Goal: Task Accomplishment & Management: Manage account settings

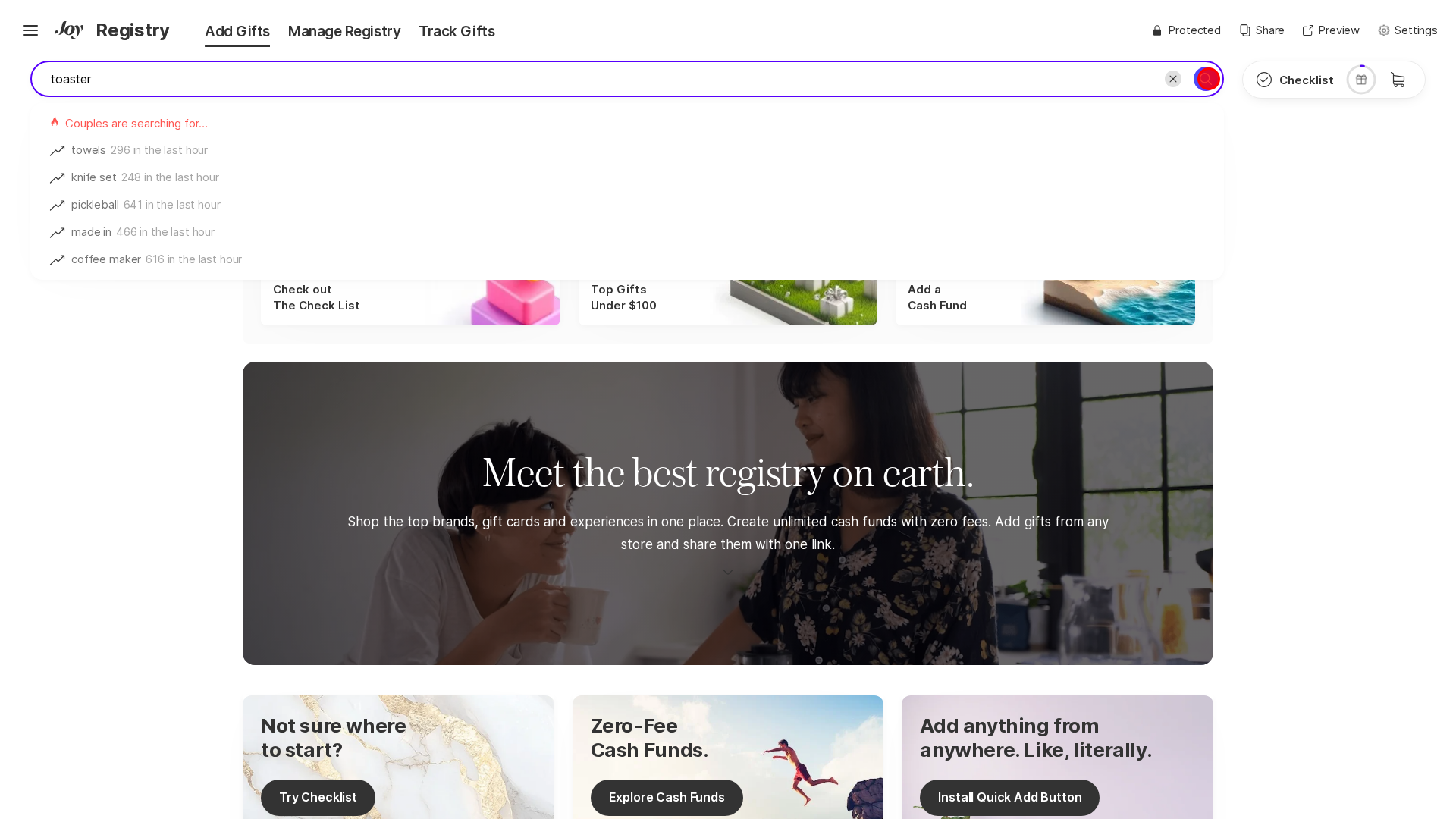
type input "toaster"
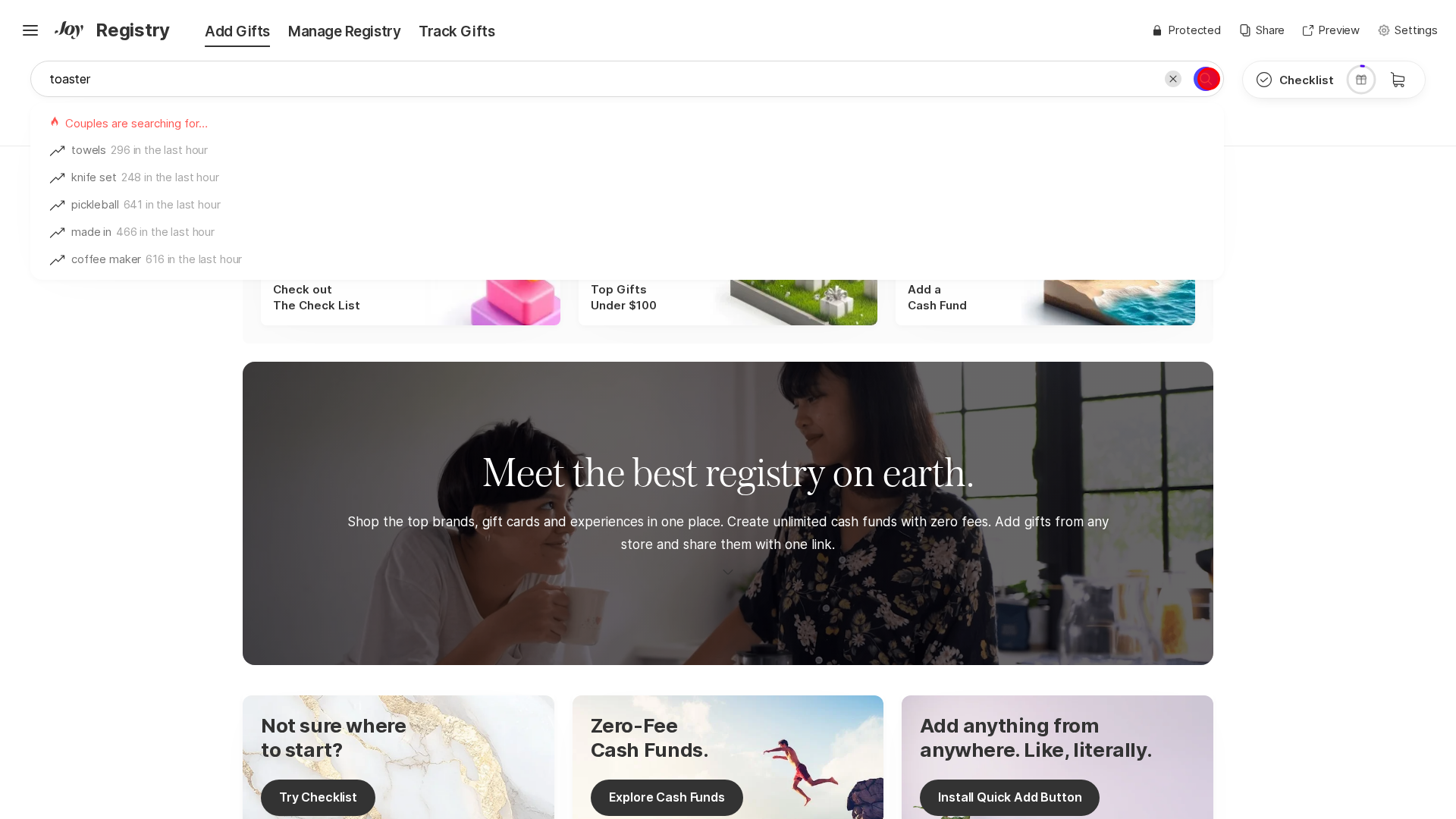
click at [1208, 79] on icon "Search for" at bounding box center [1206, 79] width 18 height 18
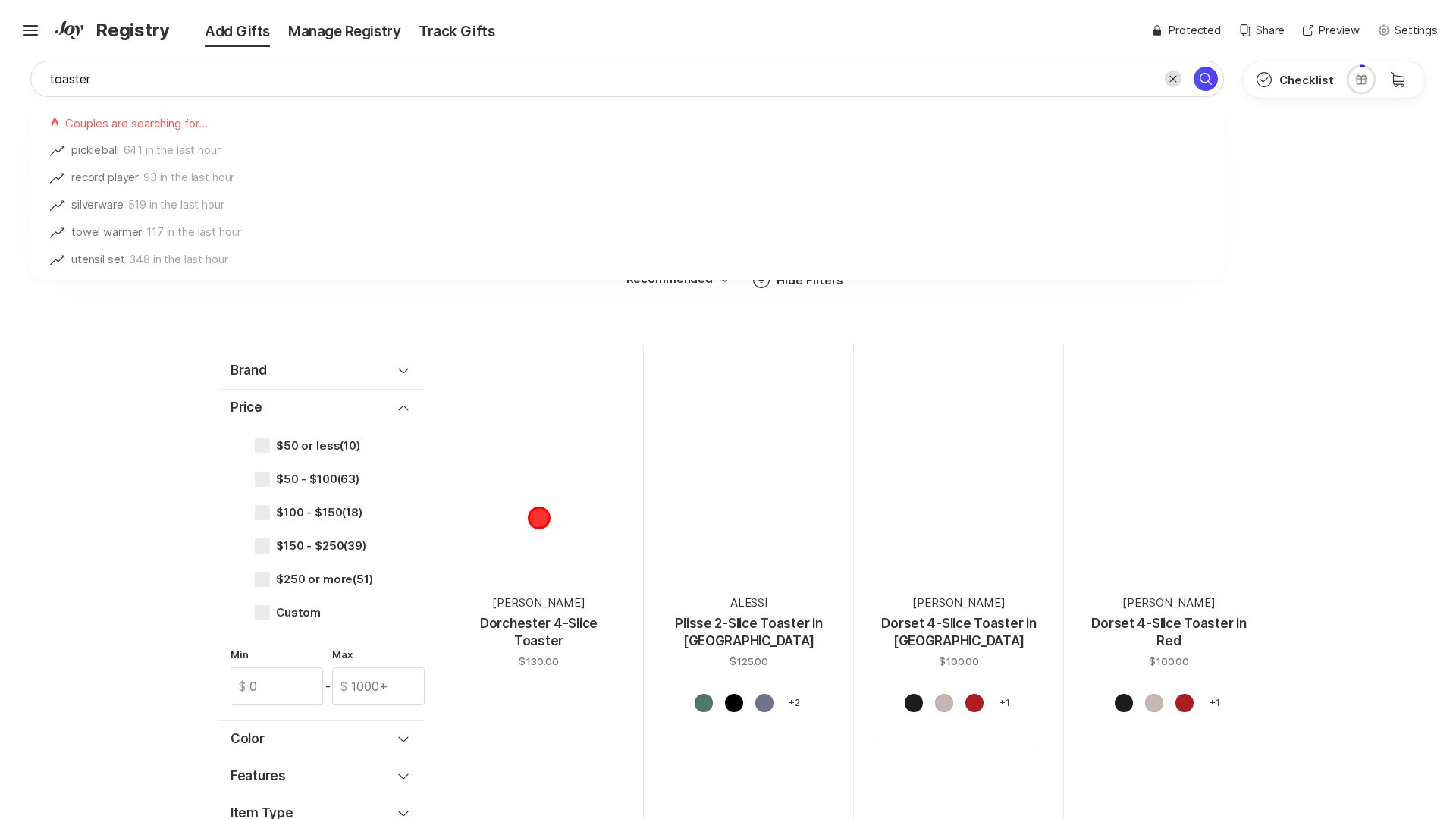
click at [539, 517] on div at bounding box center [538, 472] width 161 height 161
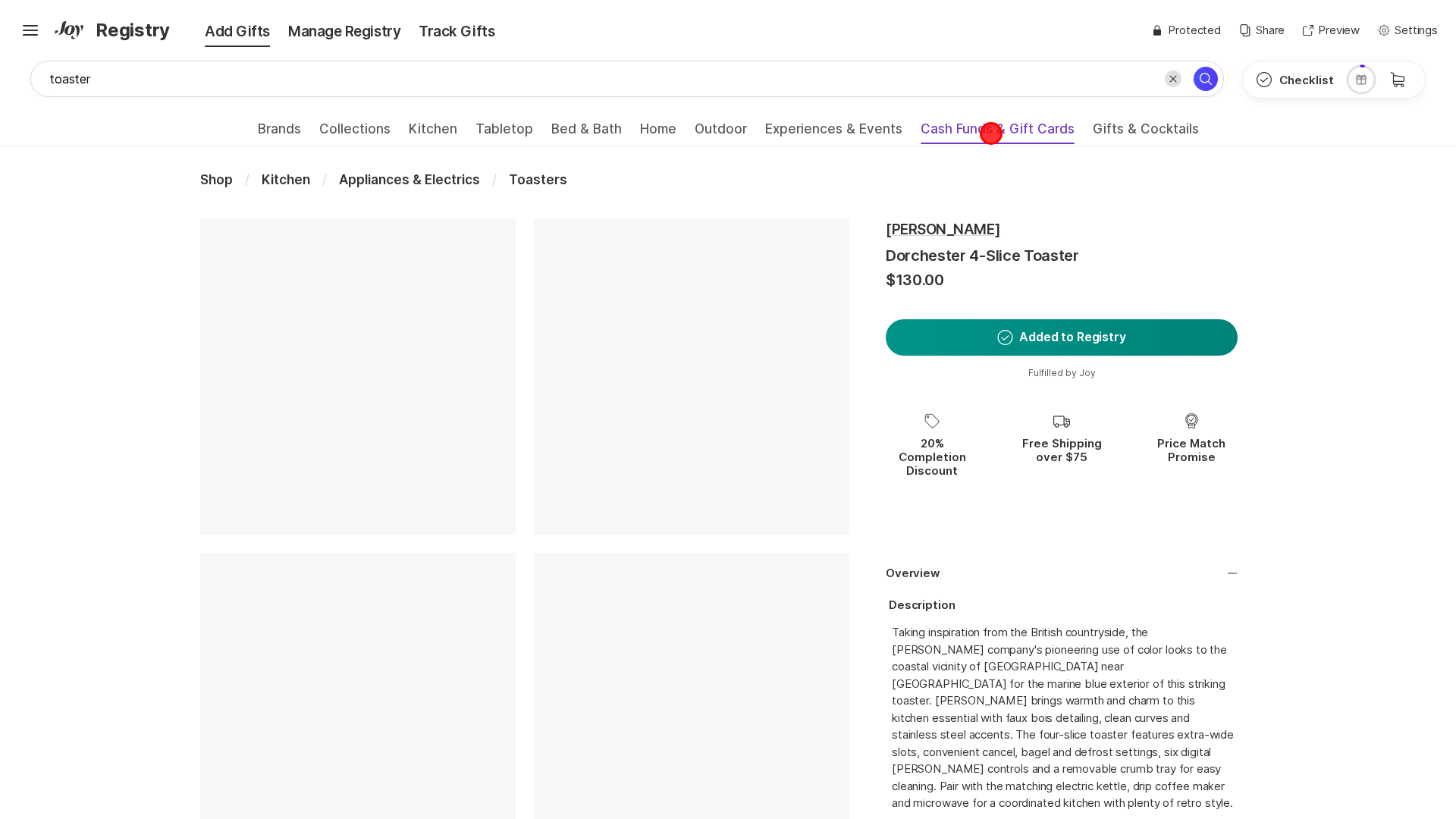
click at [991, 134] on span "Cash Funds & Gift Cards" at bounding box center [997, 133] width 154 height 24
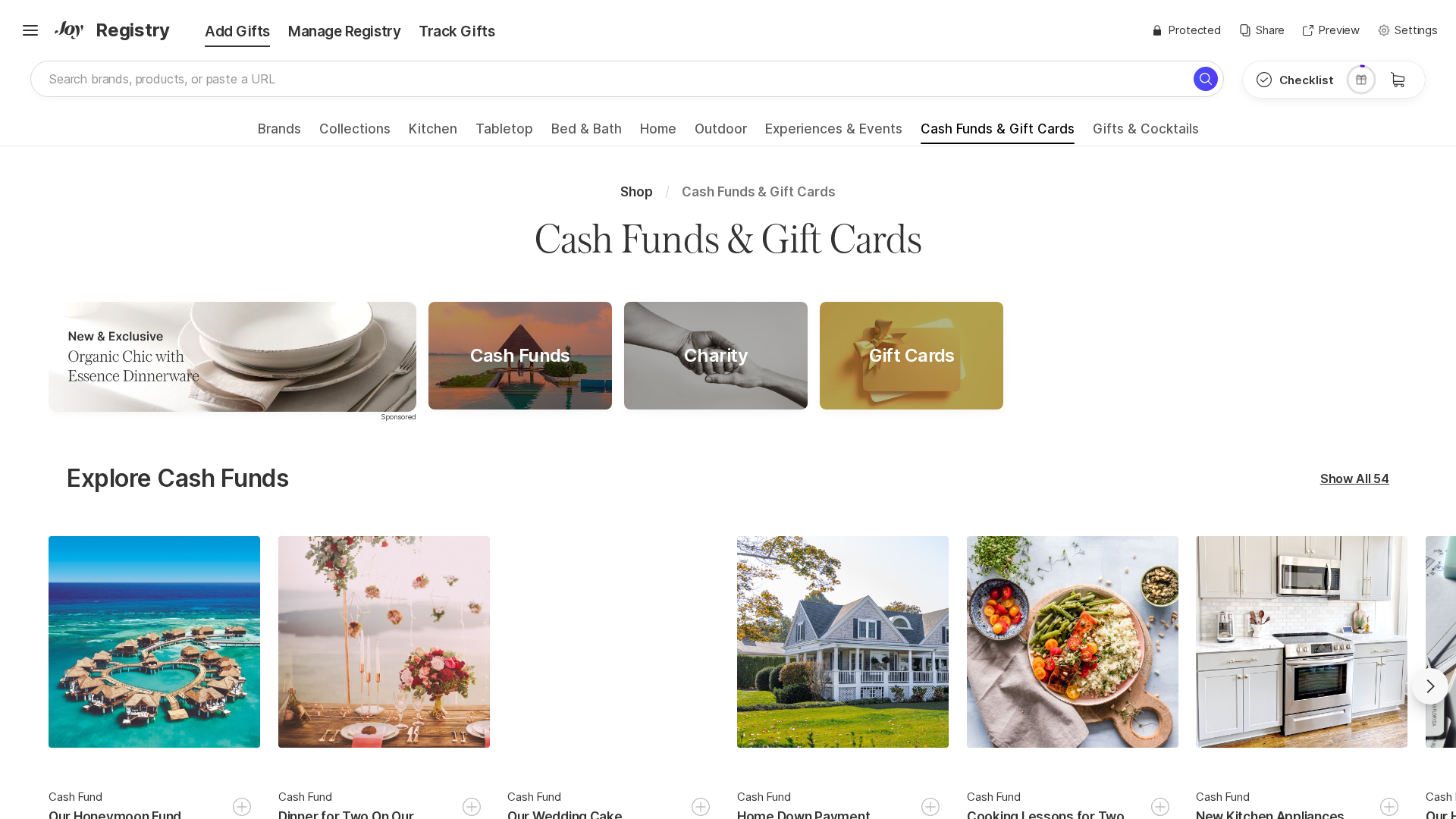
scroll to position [42, 0]
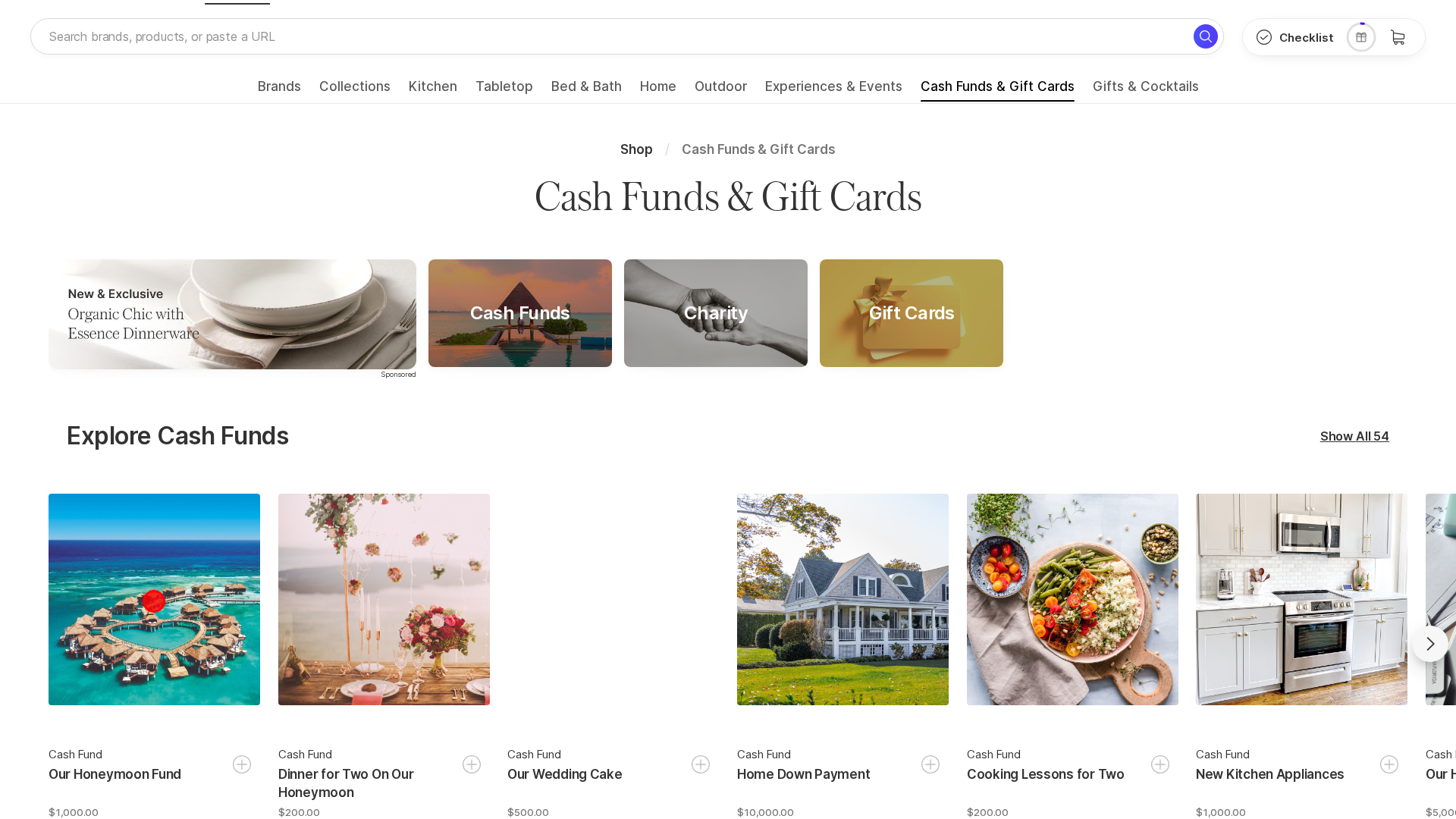
click at [154, 644] on div at bounding box center [155, 599] width 212 height 212
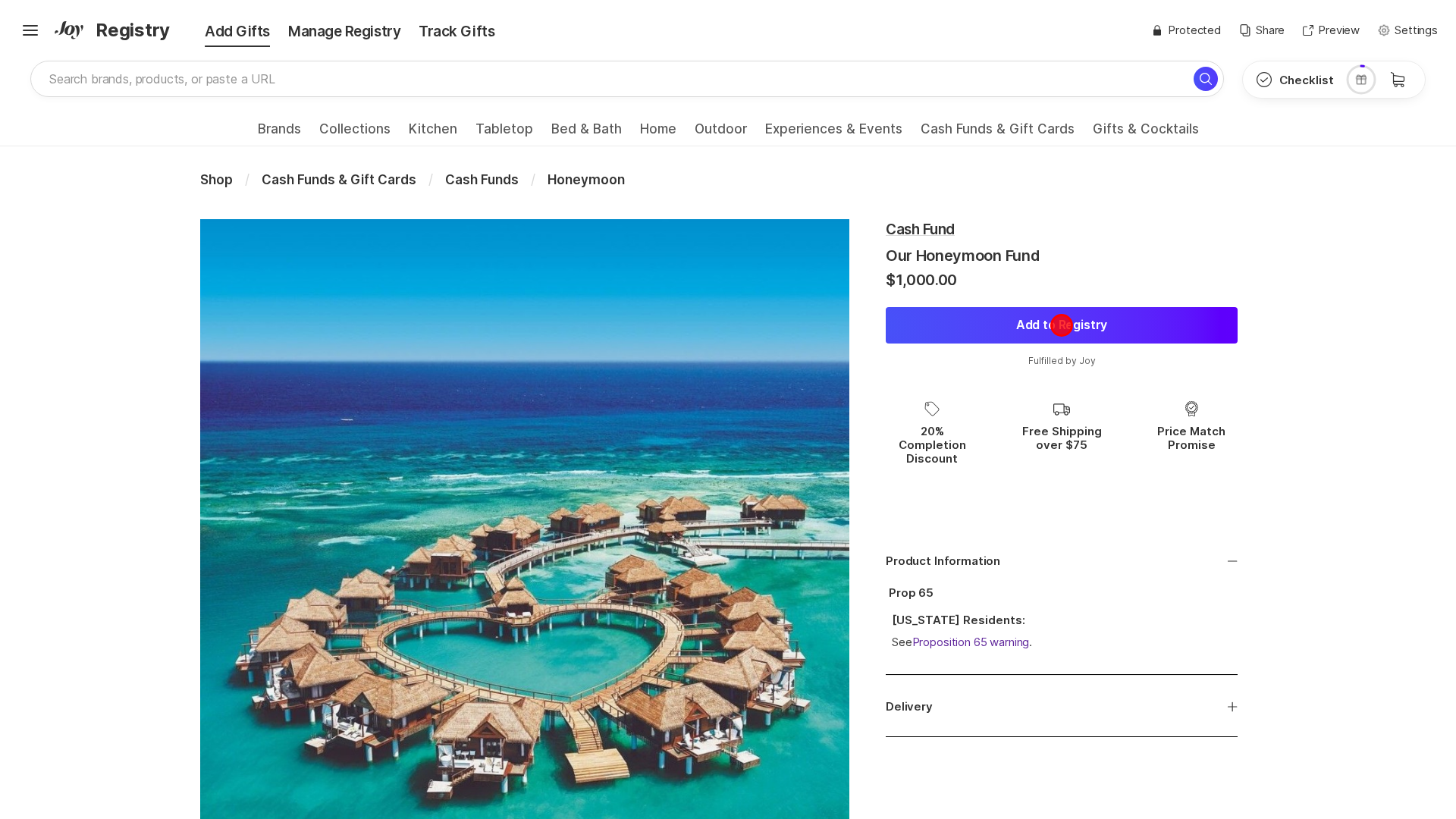
click at [1062, 326] on button "Add to Registry" at bounding box center [1062, 326] width 352 height 36
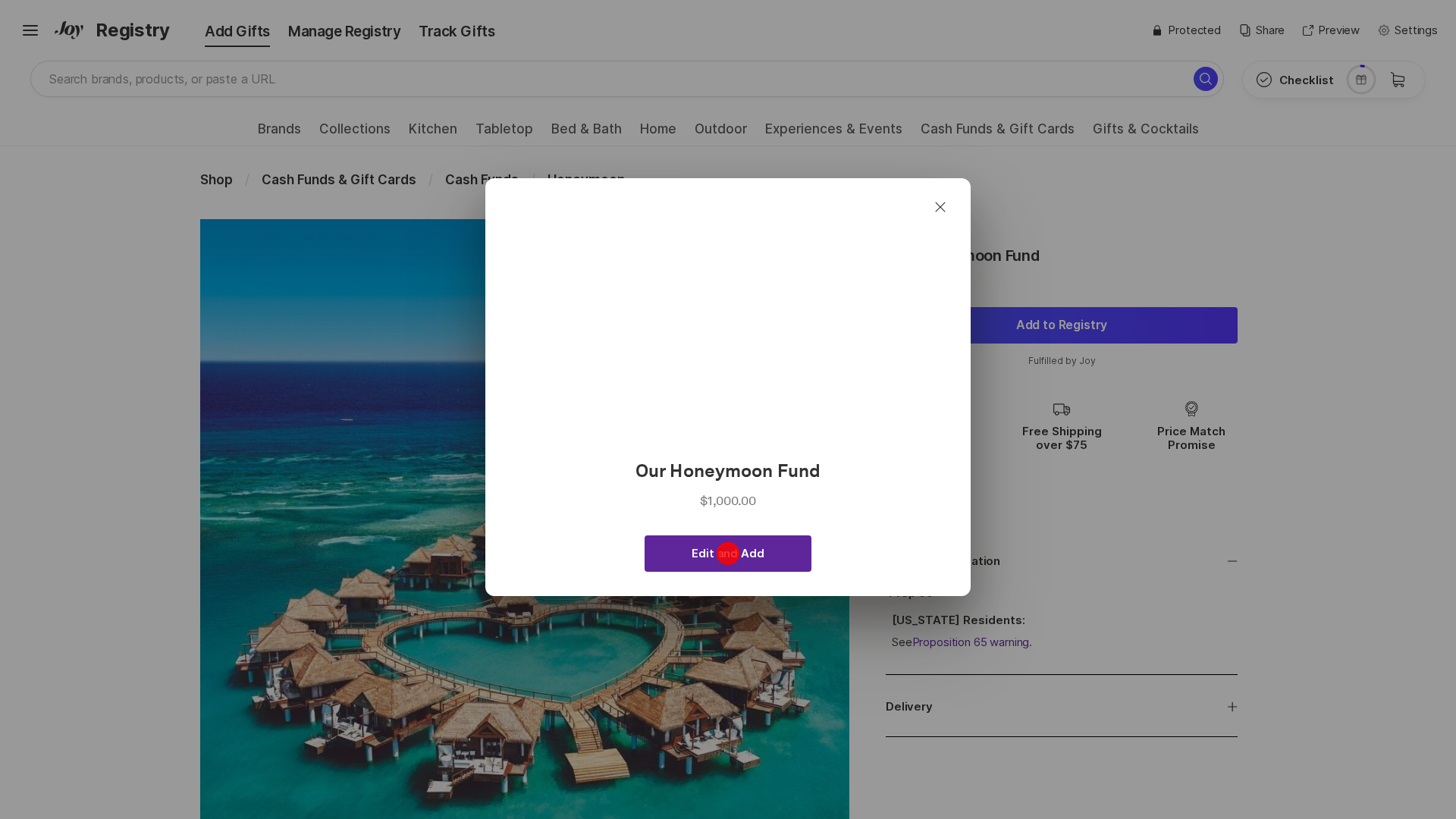
click at [728, 553] on span "Edit and Add" at bounding box center [727, 554] width 72 height 14
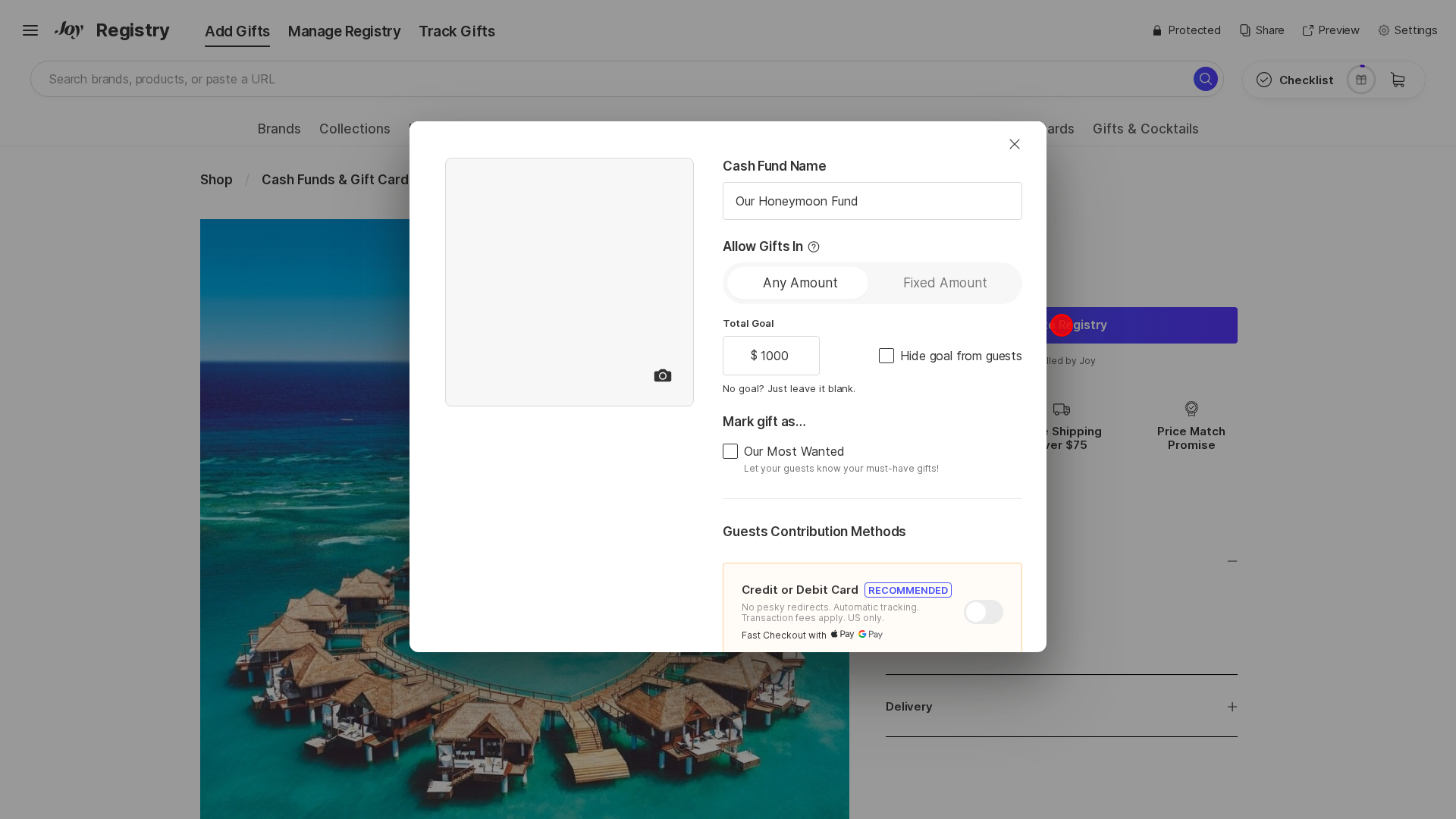
click at [1062, 326] on div "Close Cash Fund Name Our Honeymoon Fund Allow Gifts In Any Amount Fixed Amount …" at bounding box center [728, 409] width 1456 height 819
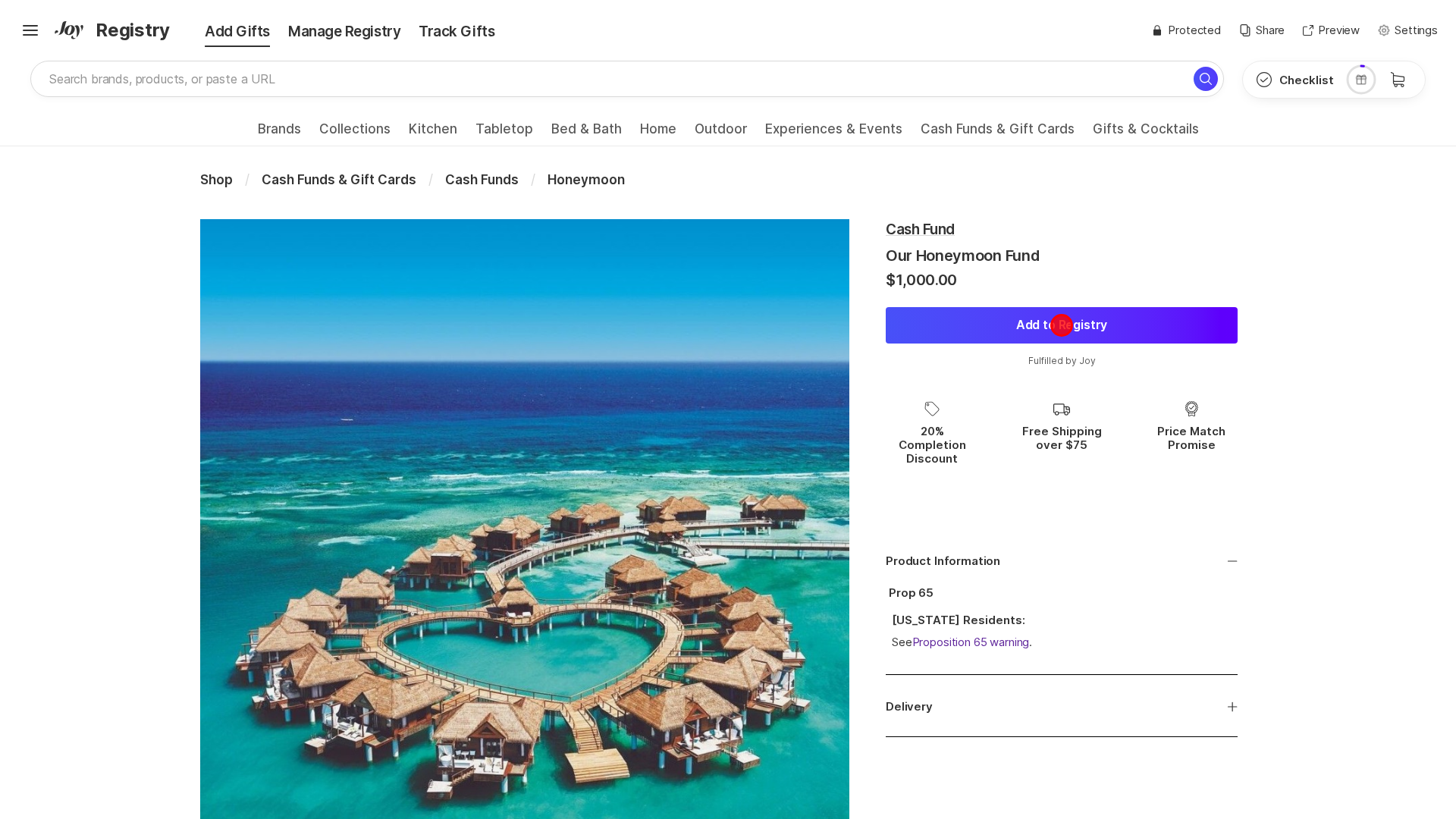
click at [1062, 326] on button "Add to Registry" at bounding box center [1062, 326] width 352 height 36
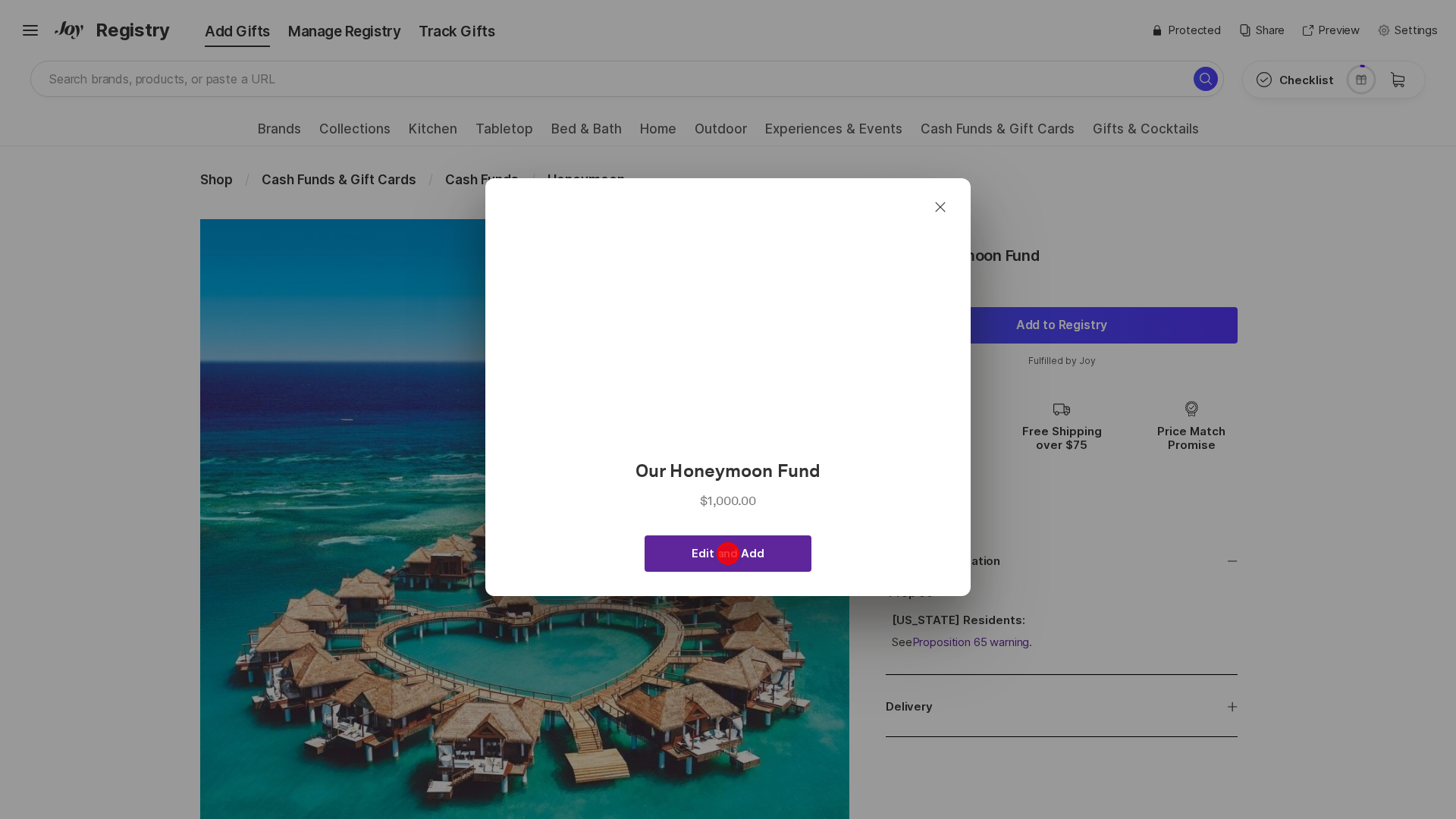
click at [728, 553] on span "Edit and Add" at bounding box center [727, 554] width 72 height 14
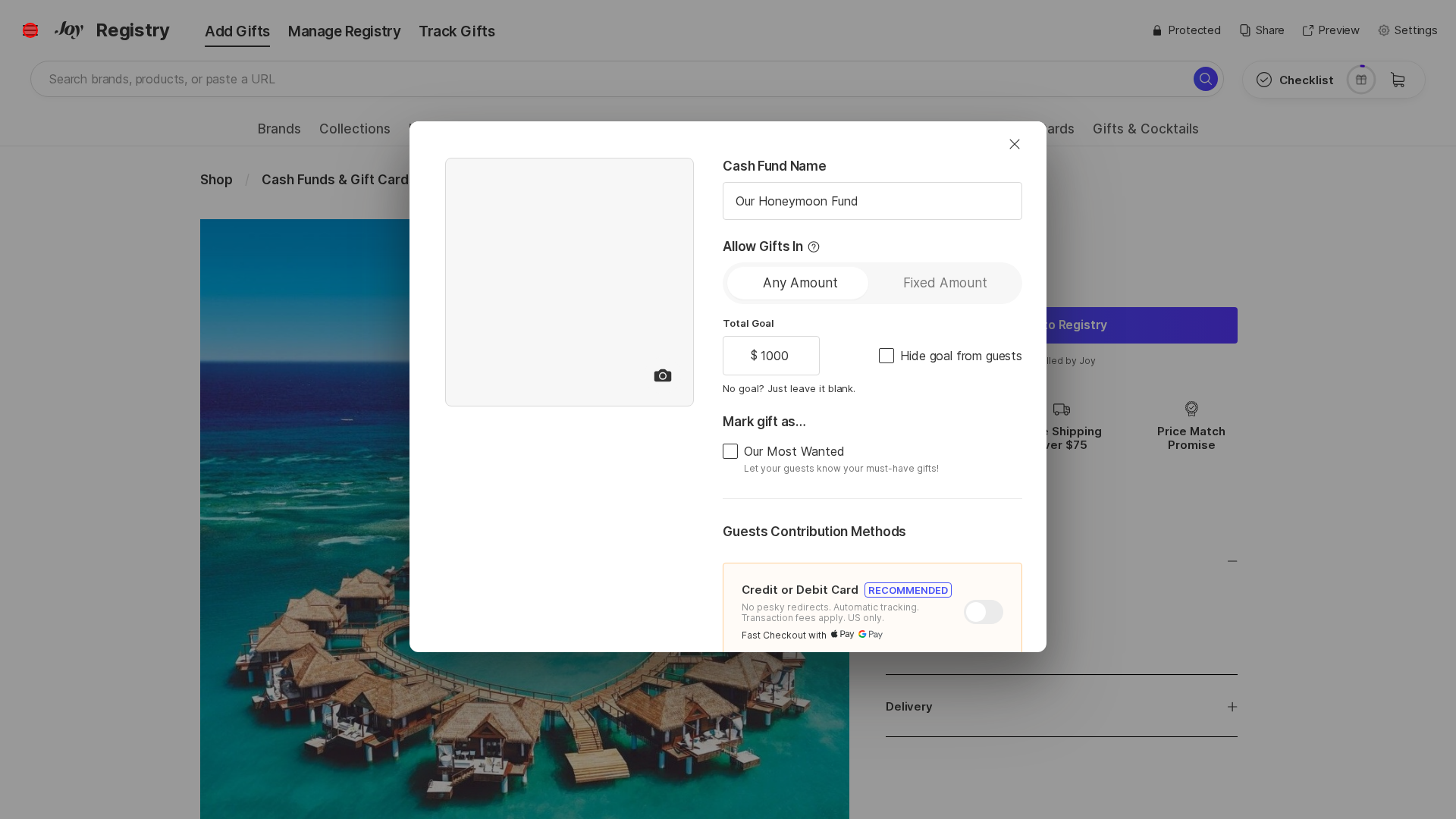
click at [31, 31] on div "Close Cash Fund Name Our Honeymoon Fund Allow Gifts In Any Amount Fixed Amount …" at bounding box center [728, 409] width 1456 height 819
type textarea "x"
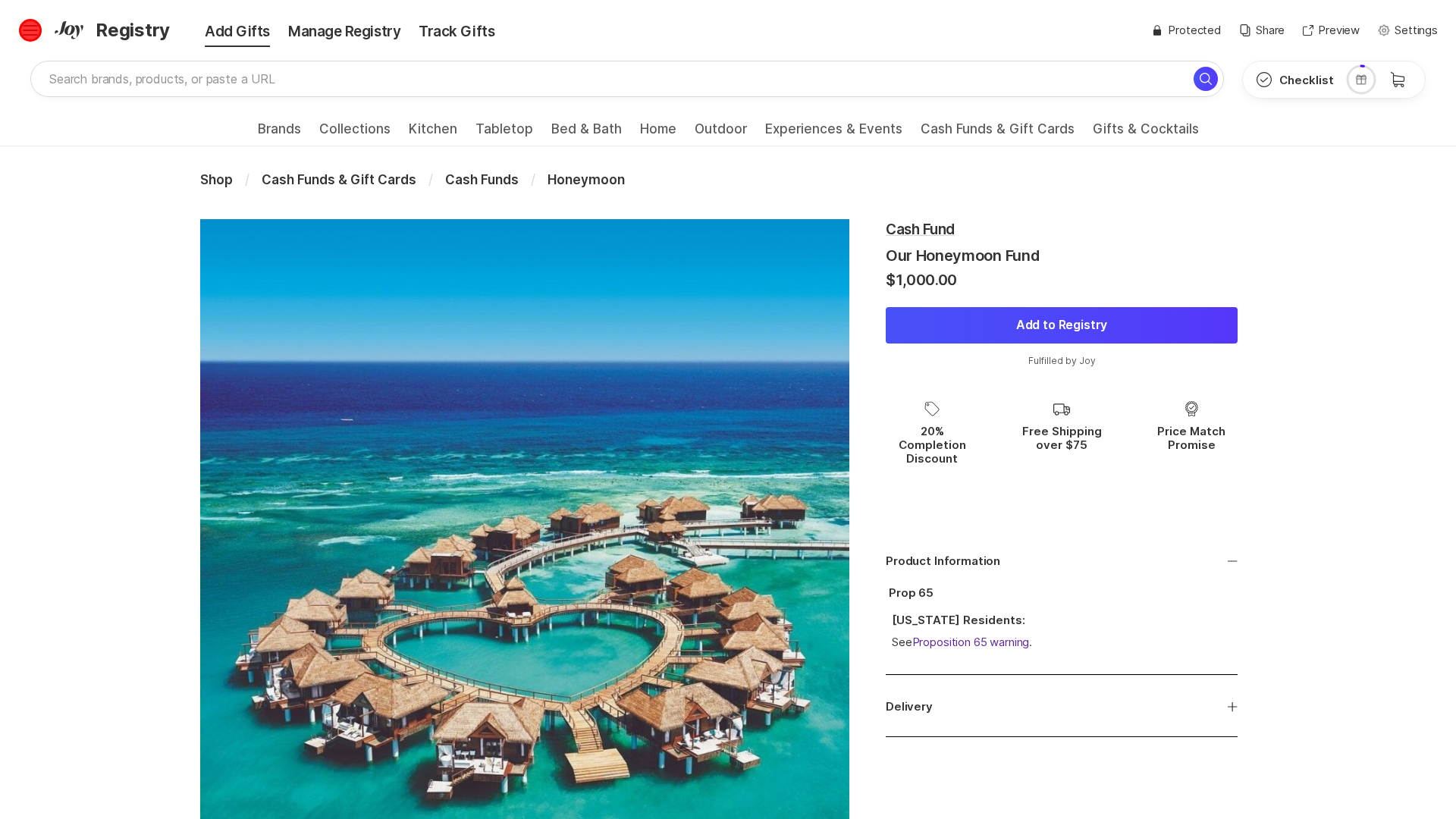
click at [31, 31] on icon at bounding box center [31, 27] width 15 height 6
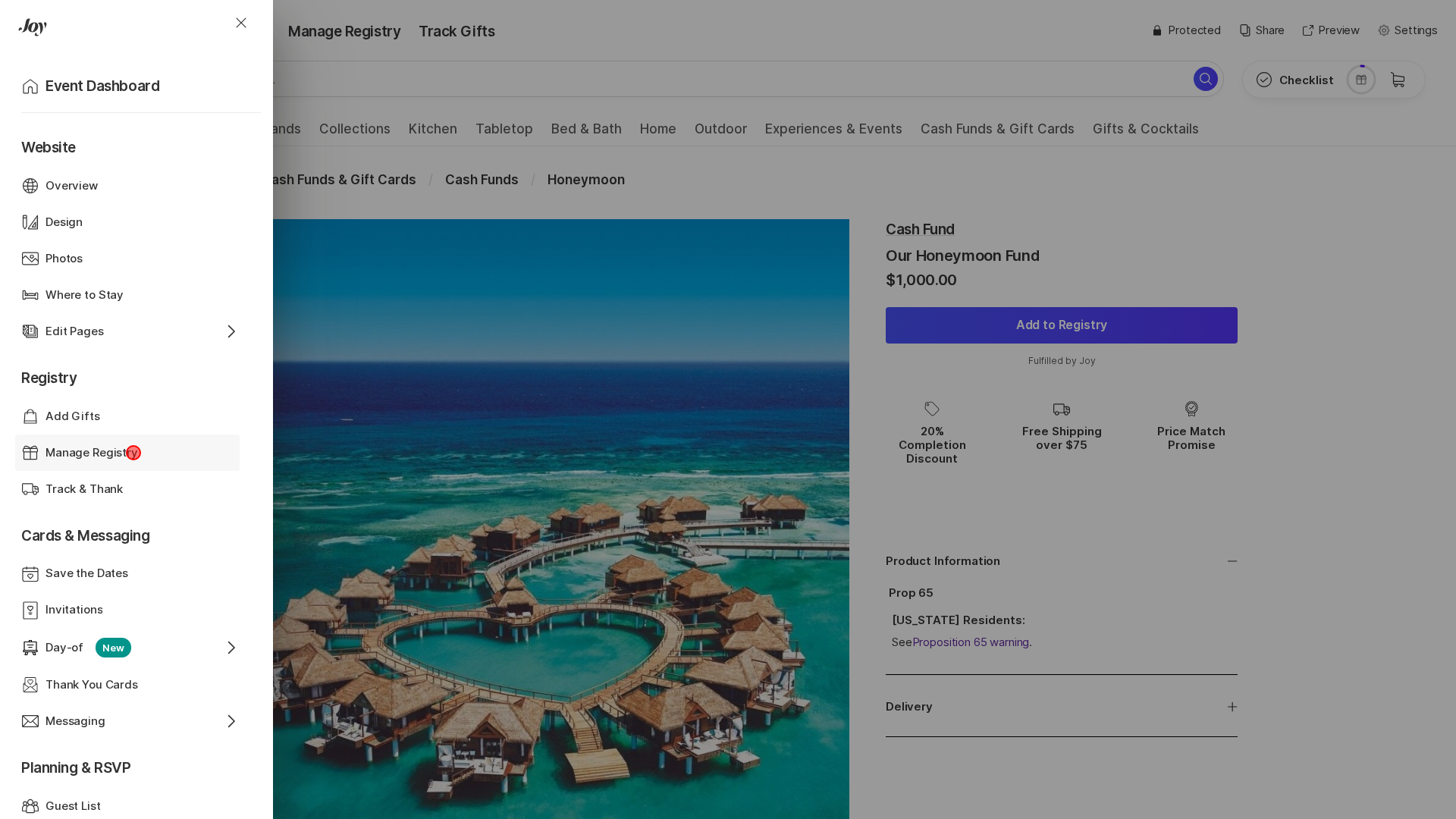
click at [134, 452] on p "Manage Registry" at bounding box center [92, 453] width 93 height 17
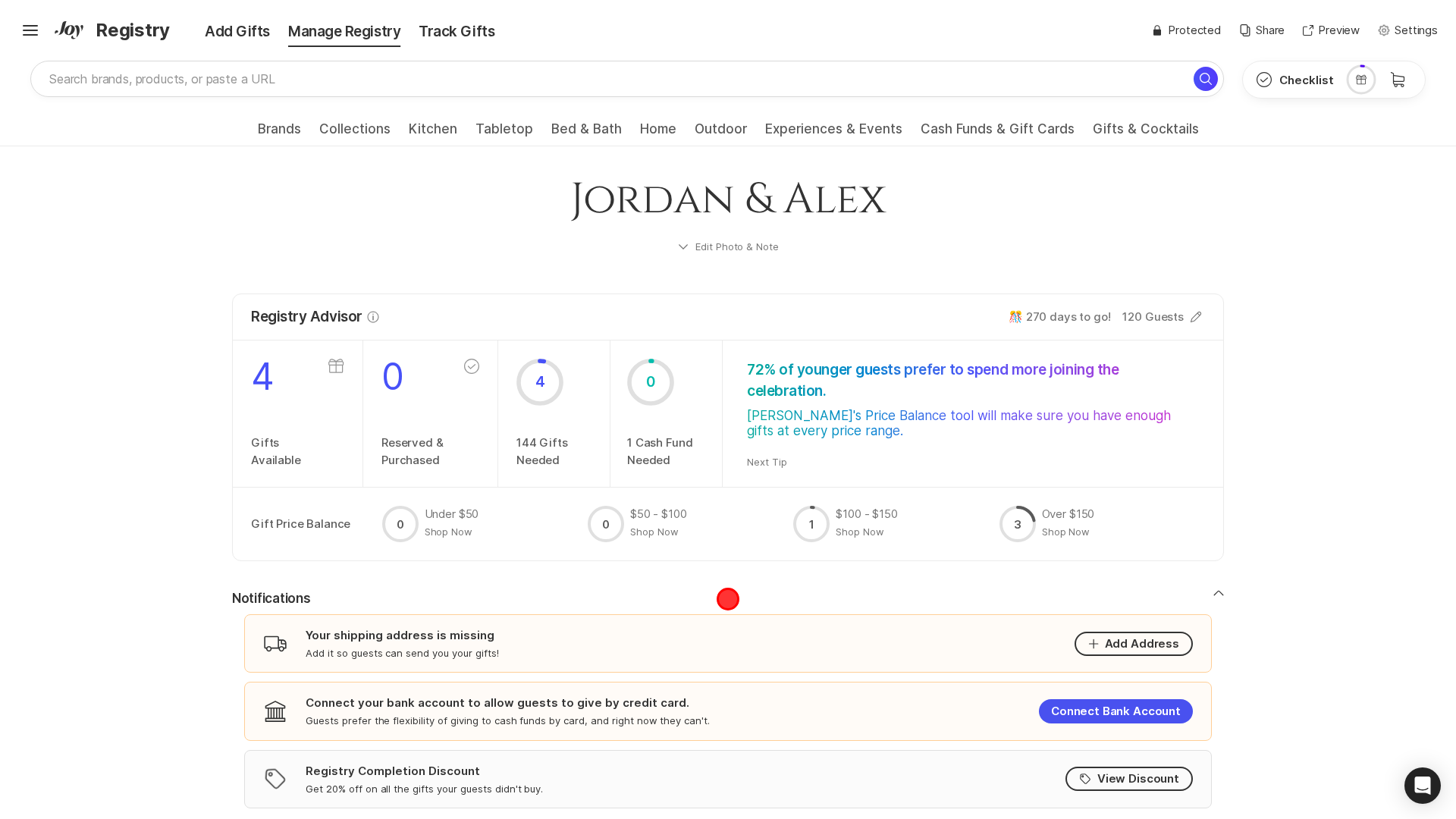
click at [728, 599] on button "Notifications" at bounding box center [728, 599] width 992 height 18
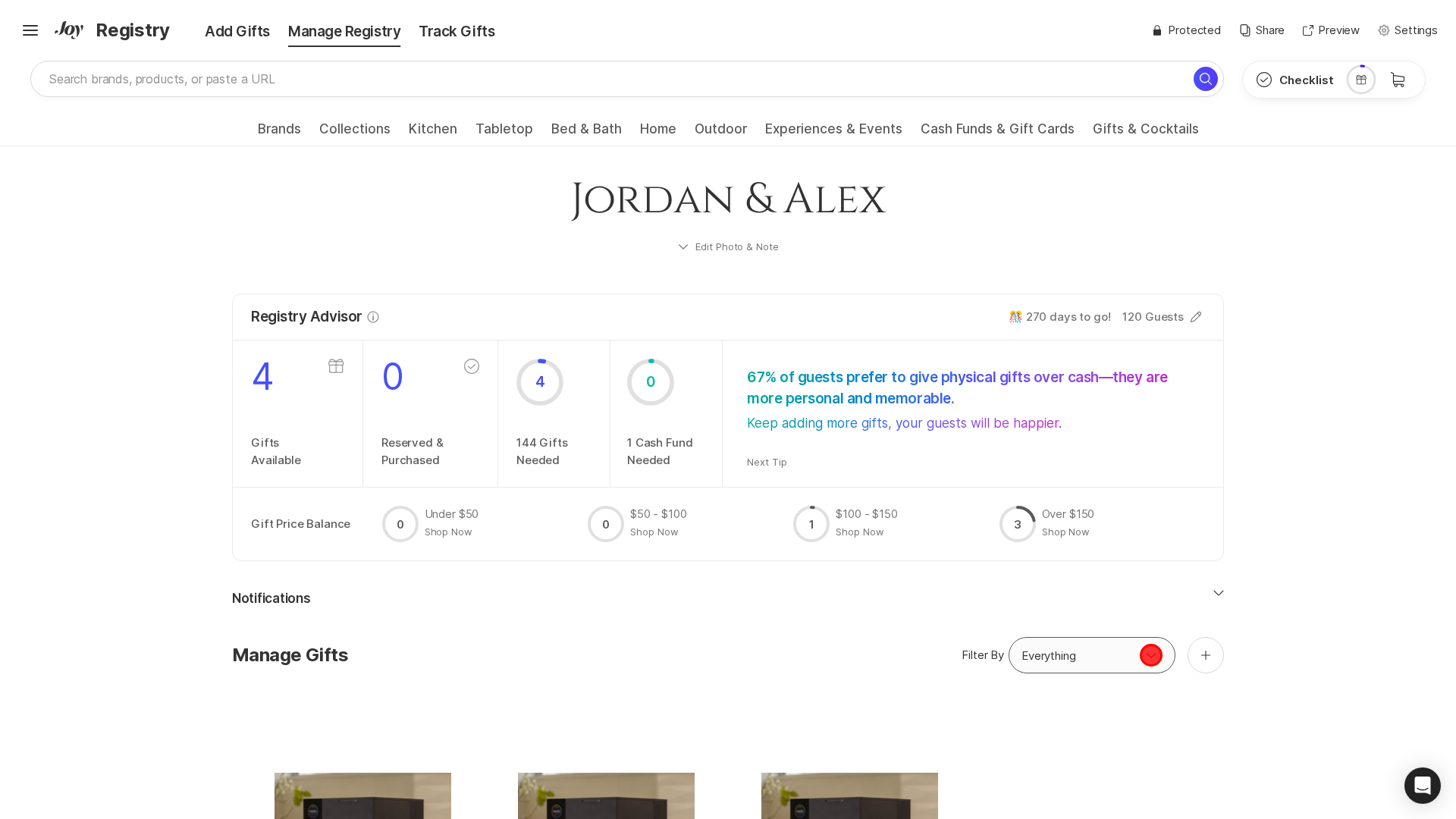
click at [1151, 655] on icon "Option select" at bounding box center [1151, 655] width 18 height 18
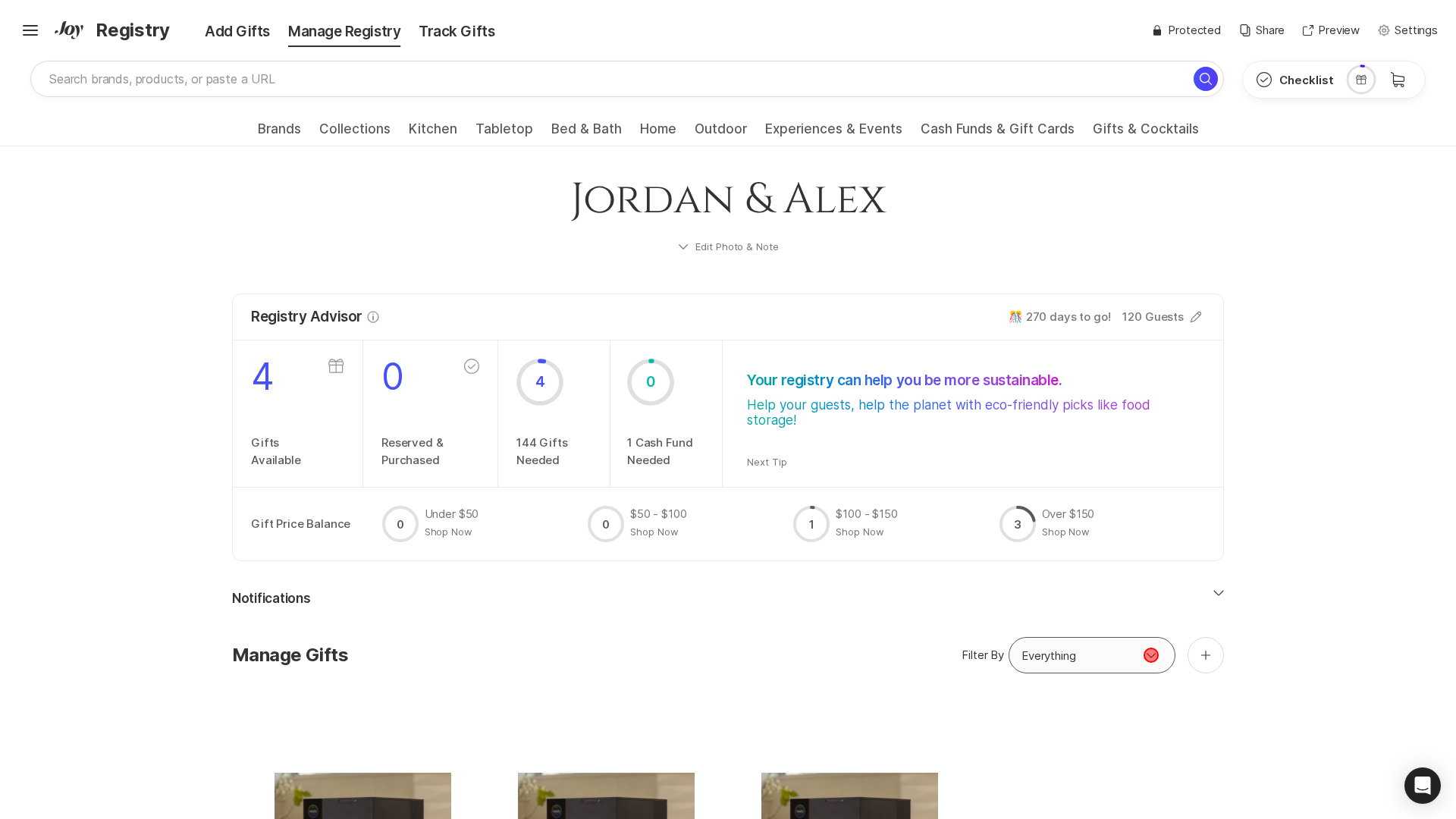
click at [1151, 655] on icon "Option select" at bounding box center [1151, 655] width 18 height 18
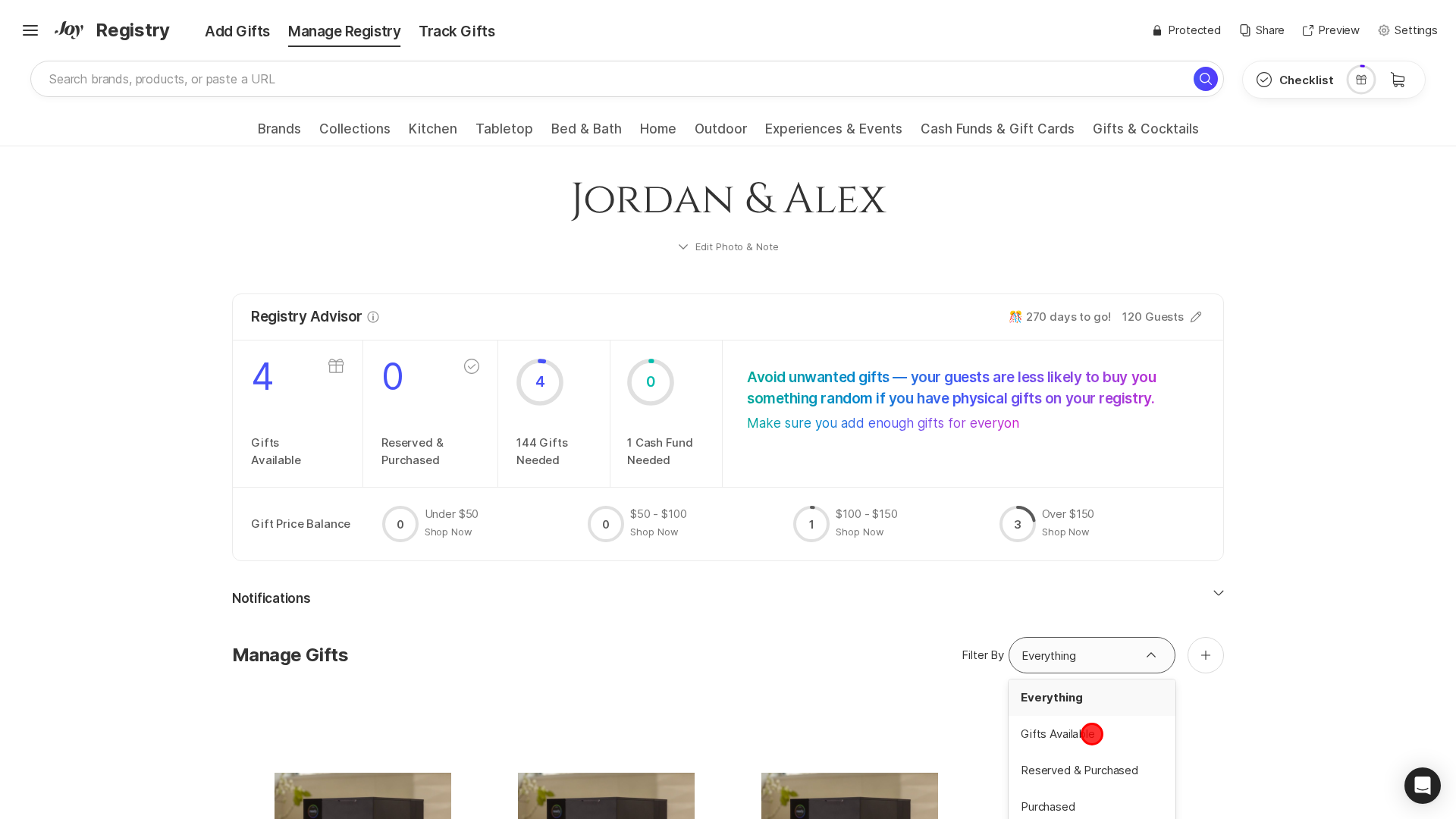
click at [1092, 734] on span "Gifts Available" at bounding box center [1092, 734] width 143 height 17
type input "Gifts Available"
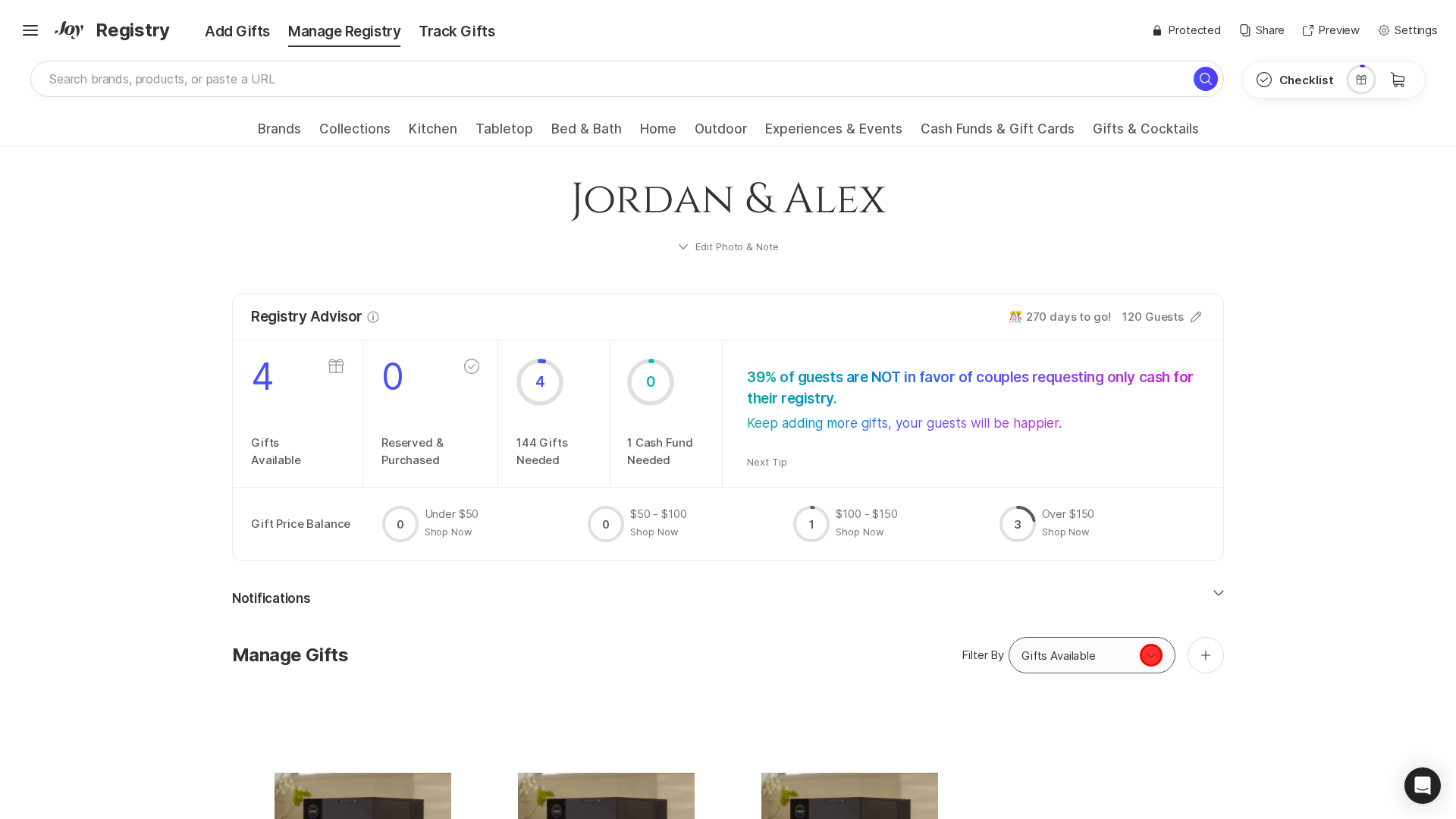
click at [1151, 655] on icon "Option select" at bounding box center [1151, 655] width 18 height 18
